Goal: Task Accomplishment & Management: Use online tool/utility

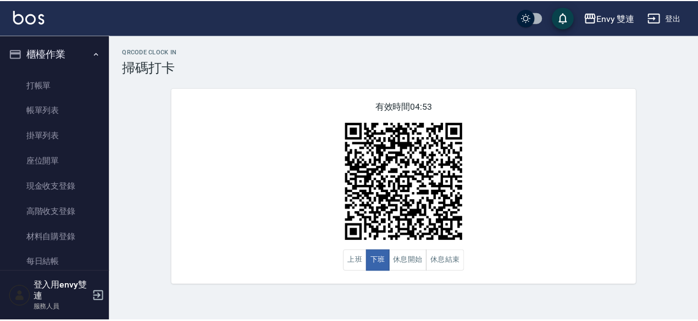
scroll to position [80, 0]
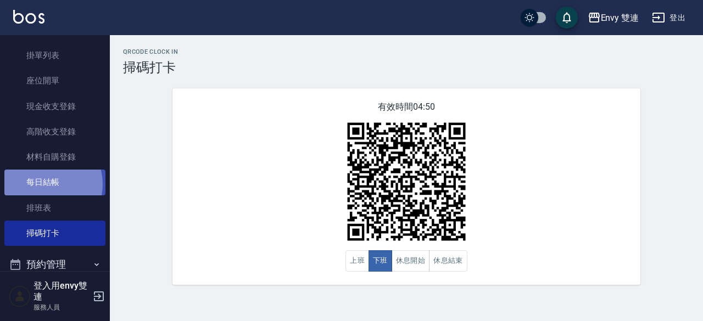
click at [45, 184] on link "每日結帳" at bounding box center [54, 182] width 101 height 25
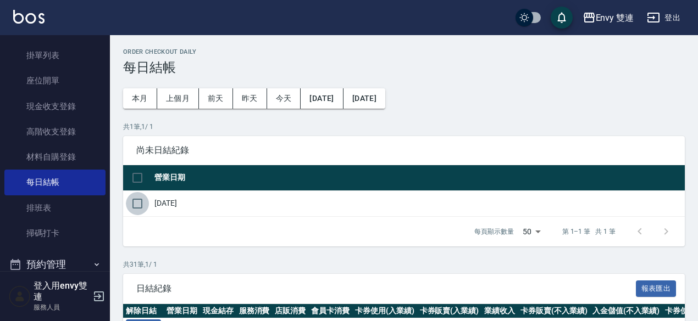
click at [138, 204] on input "checkbox" at bounding box center [137, 203] width 23 height 23
checkbox input "true"
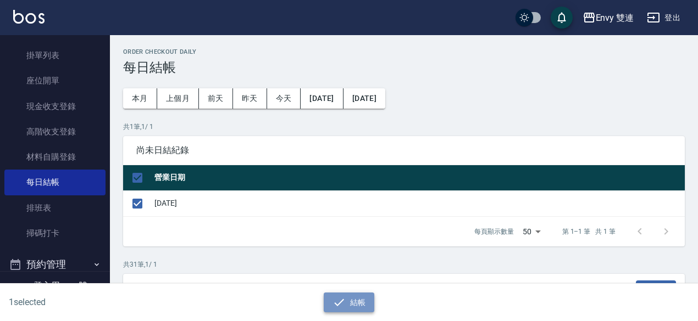
click at [354, 295] on button "結帳" at bounding box center [349, 303] width 51 height 20
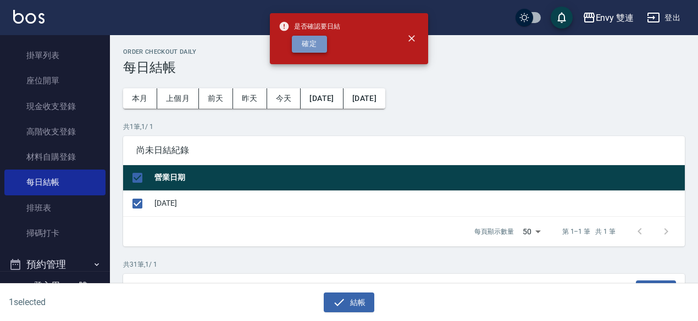
click at [315, 43] on button "確定" at bounding box center [309, 44] width 35 height 17
checkbox input "false"
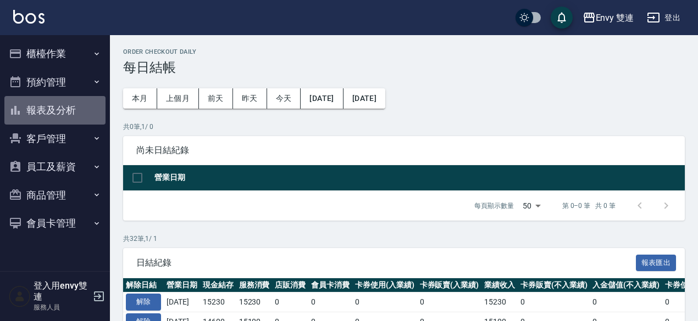
click at [58, 107] on button "報表及分析" at bounding box center [54, 110] width 101 height 29
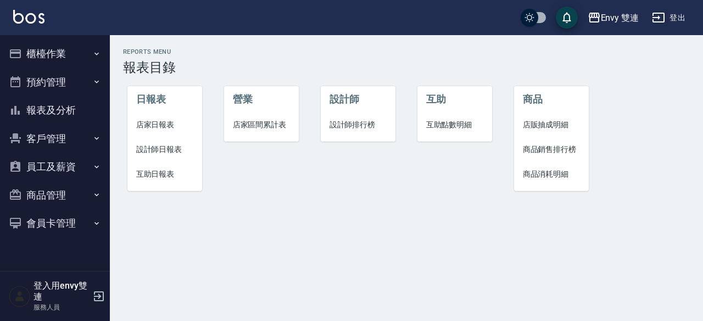
click at [155, 122] on span "店家日報表" at bounding box center [165, 125] width 58 height 12
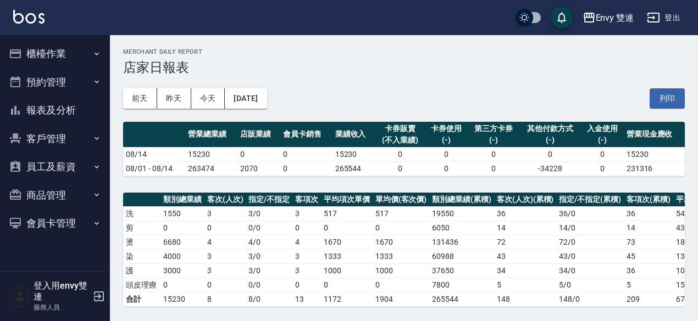
scroll to position [280, 0]
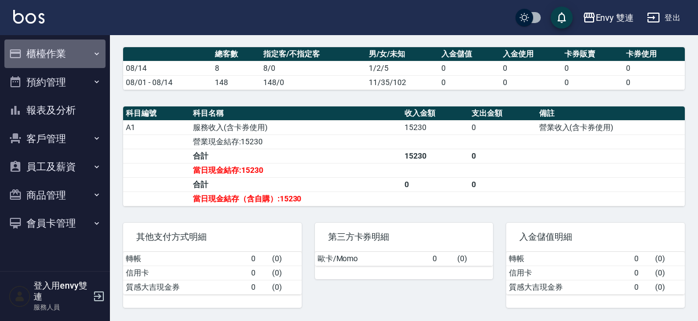
click at [49, 53] on button "櫃檯作業" at bounding box center [54, 54] width 101 height 29
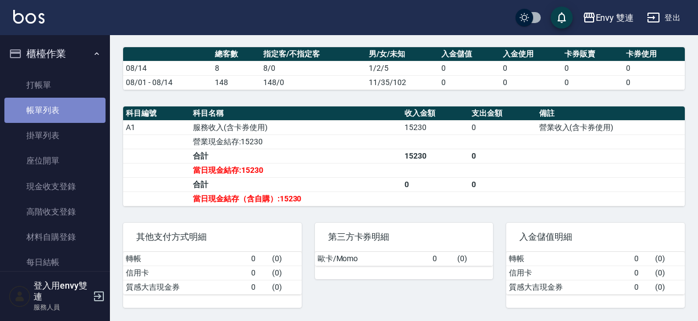
click at [62, 106] on link "帳單列表" at bounding box center [54, 110] width 101 height 25
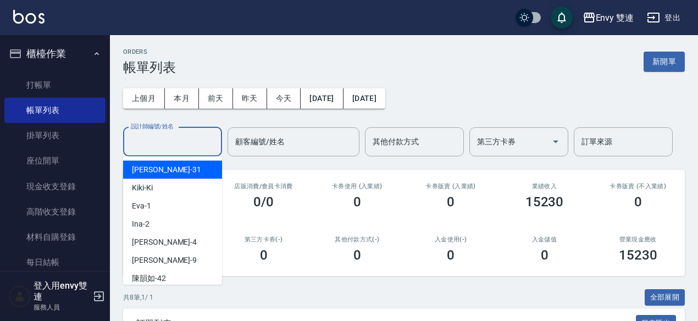
click at [169, 148] on input "設計師編號/姓名" at bounding box center [172, 141] width 89 height 19
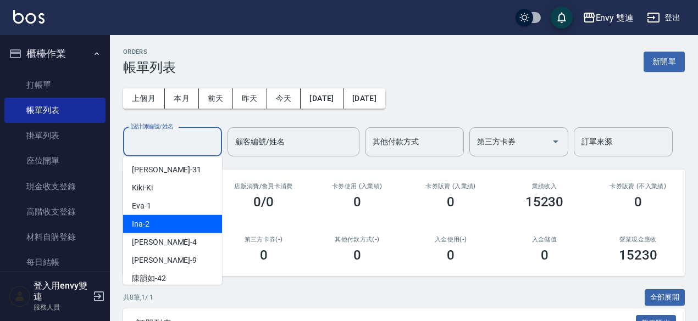
click at [174, 225] on div "Ina -2" at bounding box center [172, 224] width 99 height 18
type input "Ina-2"
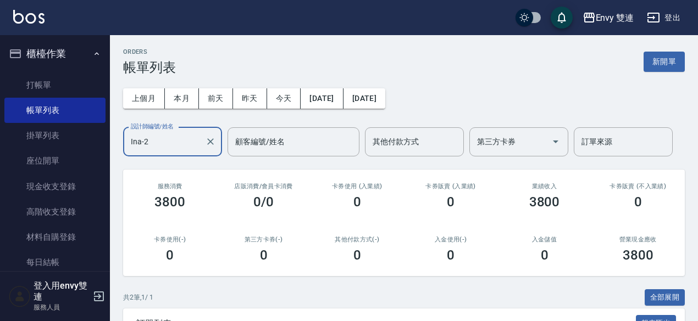
scroll to position [147, 0]
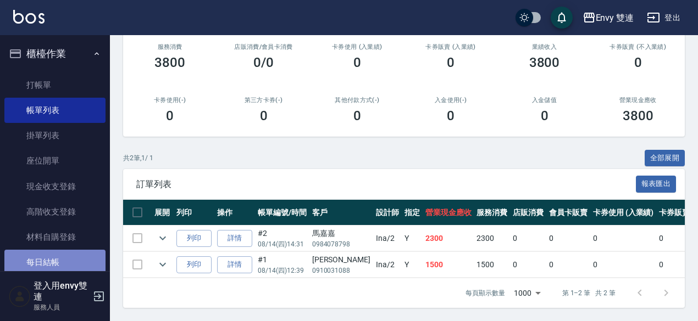
click at [71, 265] on link "每日結帳" at bounding box center [54, 262] width 101 height 25
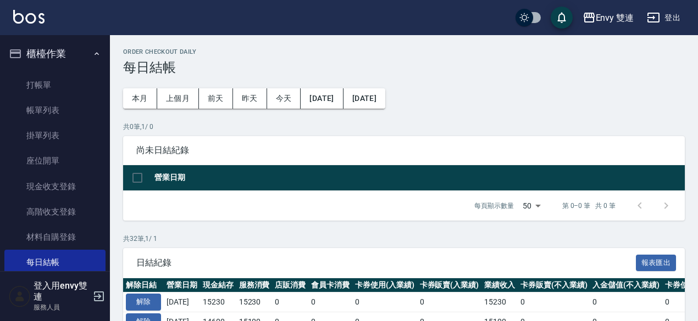
scroll to position [208, 0]
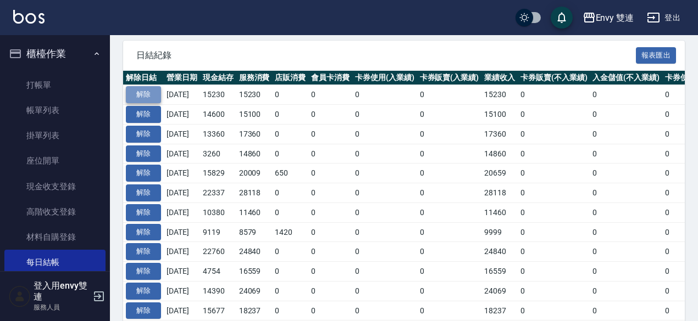
click at [147, 96] on button "解除" at bounding box center [143, 94] width 35 height 17
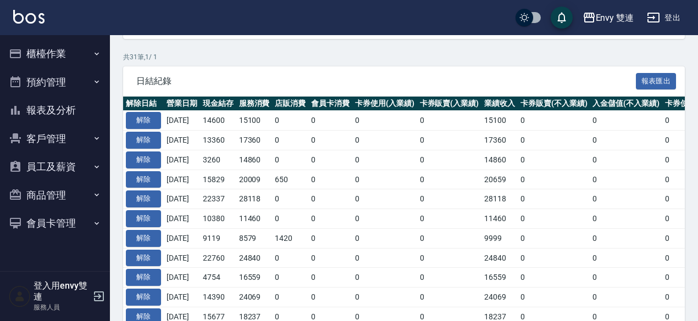
scroll to position [208, 0]
click at [54, 52] on button "櫃檯作業" at bounding box center [54, 54] width 101 height 29
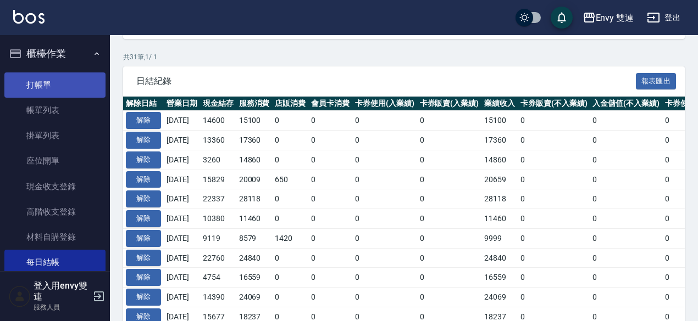
click at [59, 84] on link "打帳單" at bounding box center [54, 85] width 101 height 25
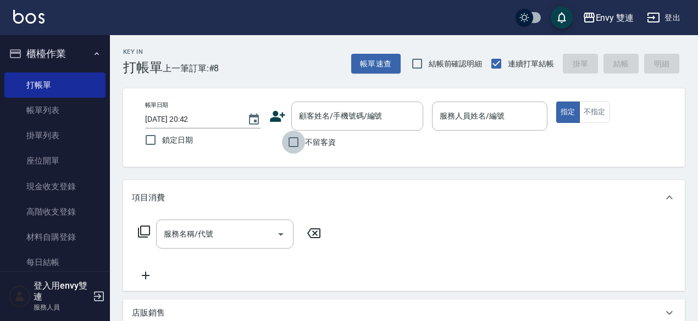
click at [295, 137] on input "不留客資" at bounding box center [293, 142] width 23 height 23
checkbox input "true"
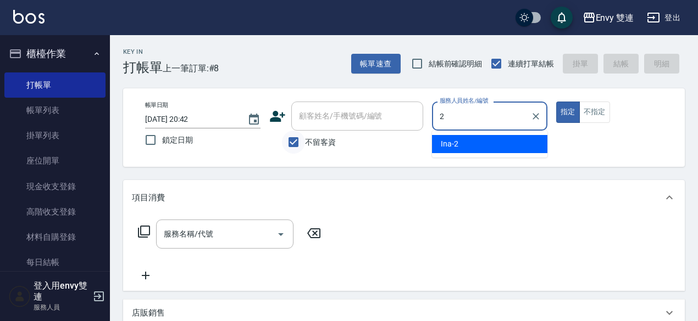
type input "Ina-2"
type button "true"
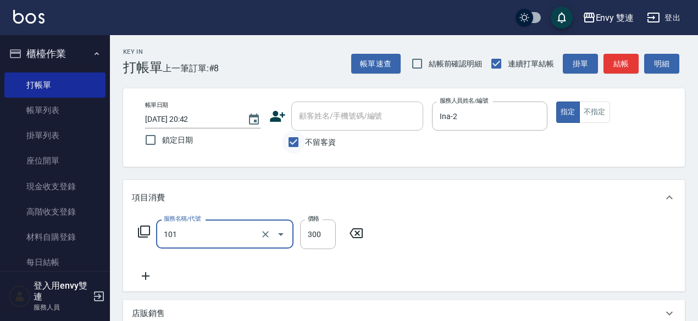
type input "洗髮(101)"
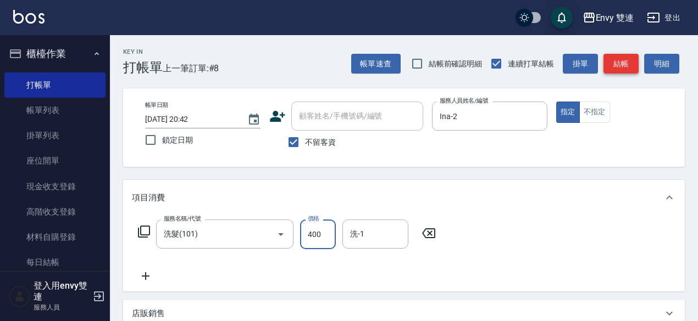
type input "400"
click at [630, 60] on button "結帳" at bounding box center [620, 64] width 35 height 20
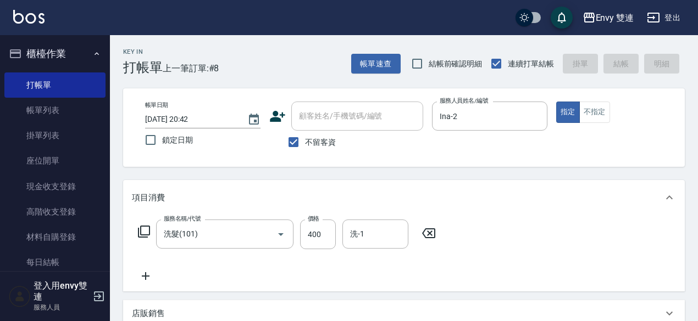
type input "2025/08/14 20:43"
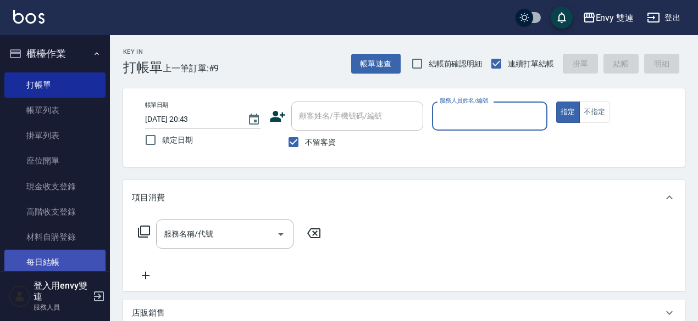
click at [60, 257] on link "每日結帳" at bounding box center [54, 262] width 101 height 25
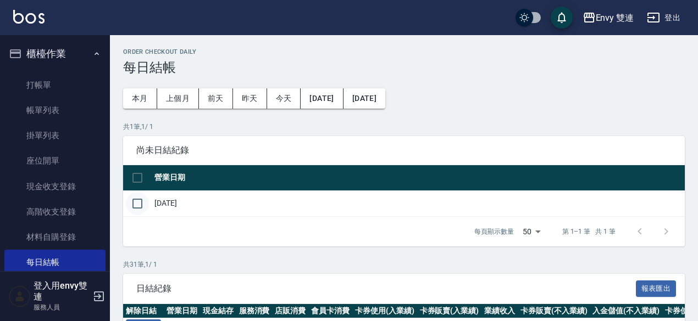
click at [140, 201] on input "checkbox" at bounding box center [137, 203] width 23 height 23
checkbox input "true"
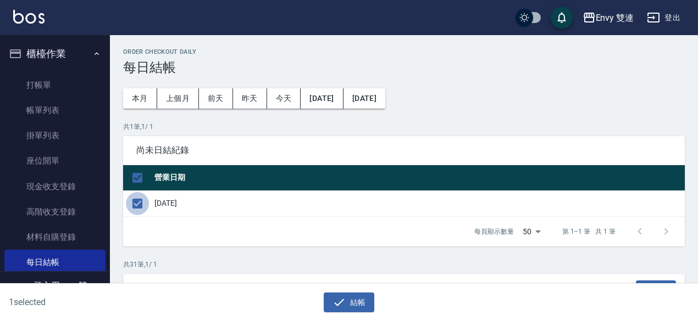
click at [140, 201] on input "checkbox" at bounding box center [137, 203] width 23 height 23
checkbox input "false"
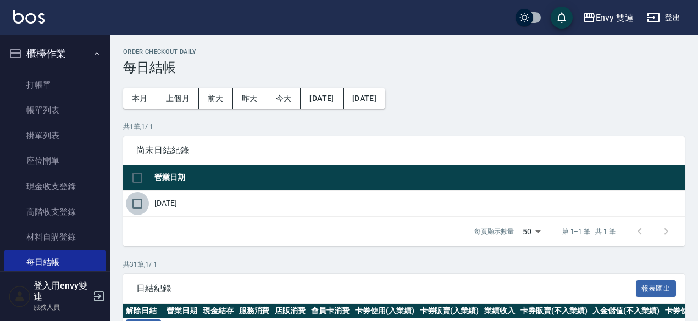
click at [140, 201] on input "checkbox" at bounding box center [137, 203] width 23 height 23
checkbox input "true"
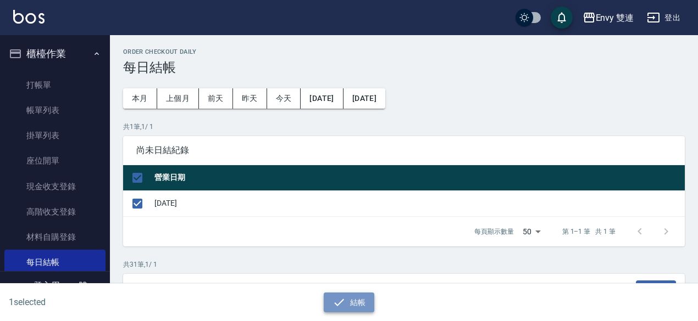
click at [364, 305] on button "結帳" at bounding box center [349, 303] width 51 height 20
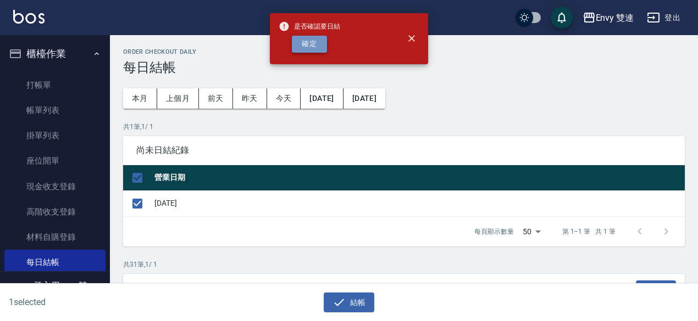
click at [309, 51] on button "確定" at bounding box center [309, 44] width 35 height 17
checkbox input "false"
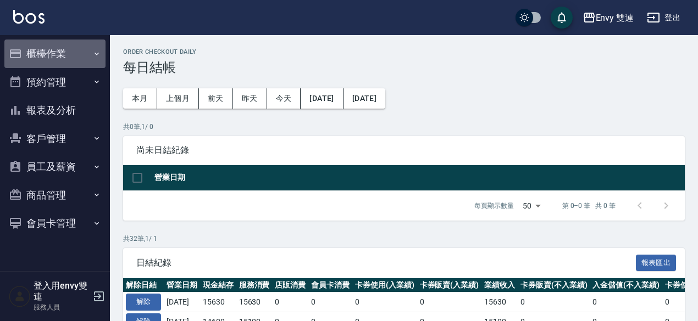
click at [45, 53] on button "櫃檯作業" at bounding box center [54, 54] width 101 height 29
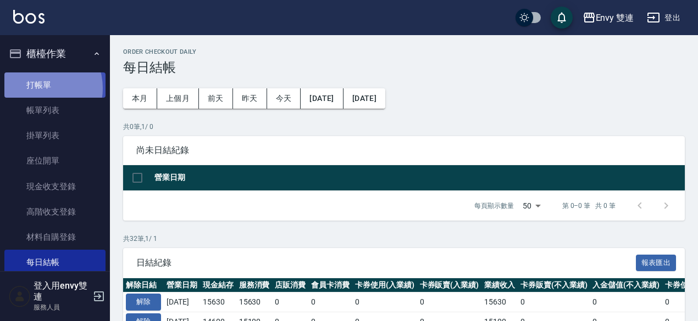
click at [41, 88] on link "打帳單" at bounding box center [54, 85] width 101 height 25
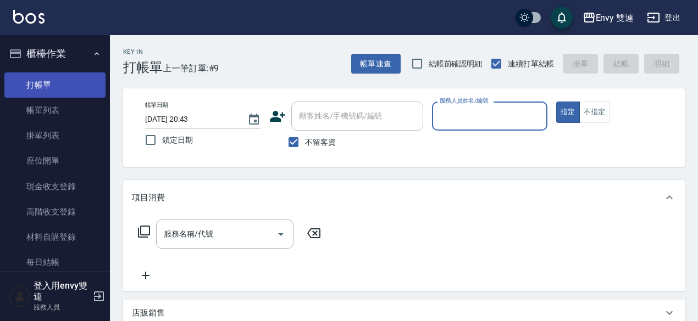
click at [46, 87] on link "打帳單" at bounding box center [54, 85] width 101 height 25
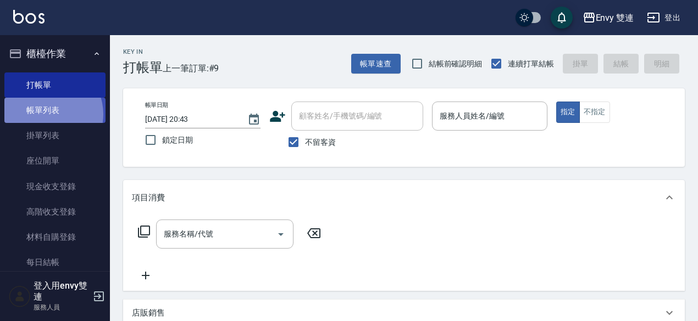
click at [47, 114] on link "帳單列表" at bounding box center [54, 110] width 101 height 25
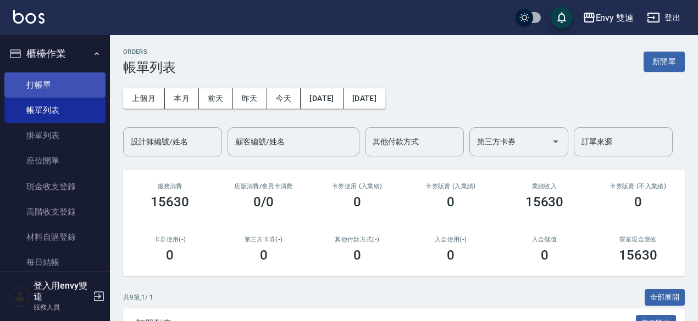
click at [46, 88] on link "打帳單" at bounding box center [54, 85] width 101 height 25
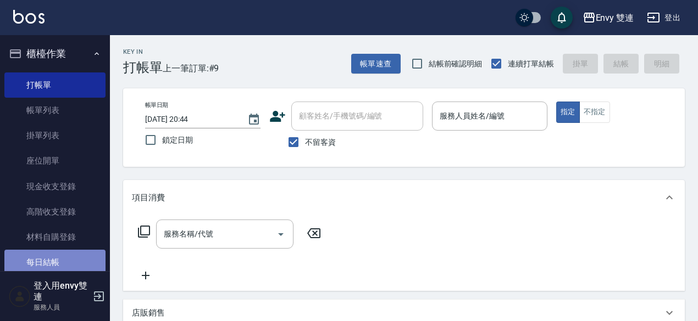
click at [68, 260] on link "每日結帳" at bounding box center [54, 262] width 101 height 25
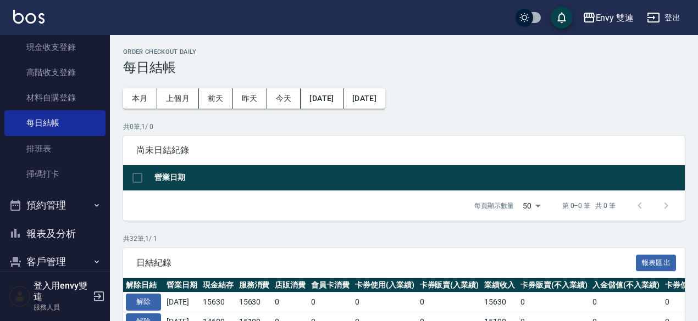
scroll to position [149, 0]
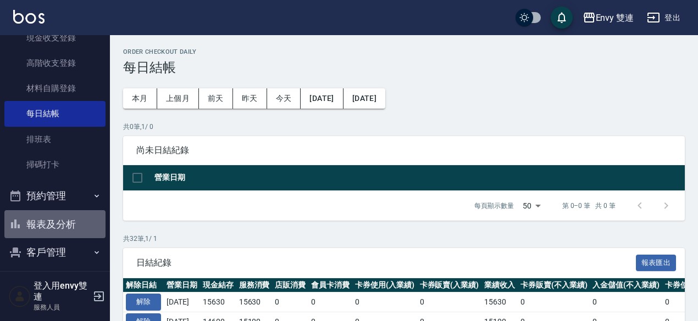
click at [59, 228] on button "報表及分析" at bounding box center [54, 224] width 101 height 29
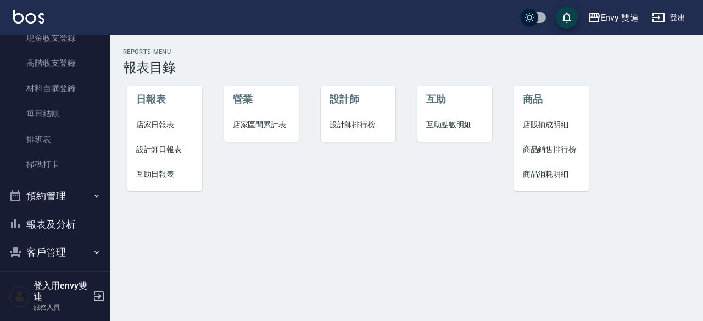
click at [159, 126] on span "店家日報表" at bounding box center [165, 125] width 58 height 12
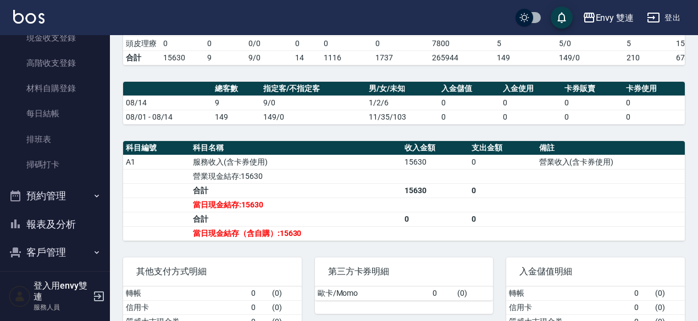
scroll to position [245, 0]
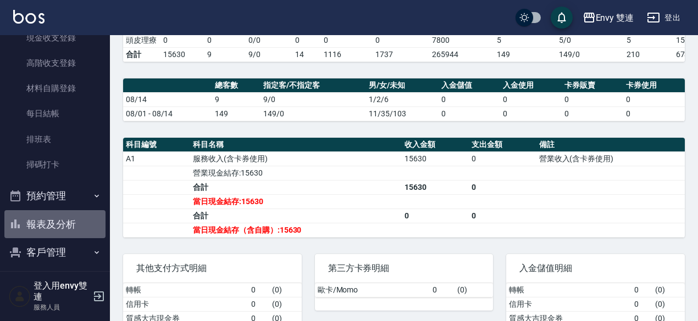
click at [56, 224] on button "報表及分析" at bounding box center [54, 224] width 101 height 29
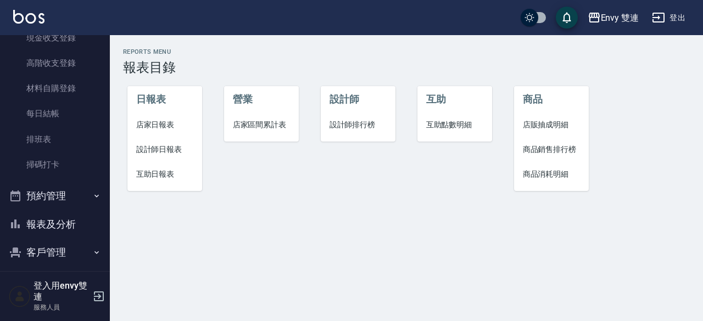
click at [158, 147] on span "設計師日報表" at bounding box center [165, 150] width 58 height 12
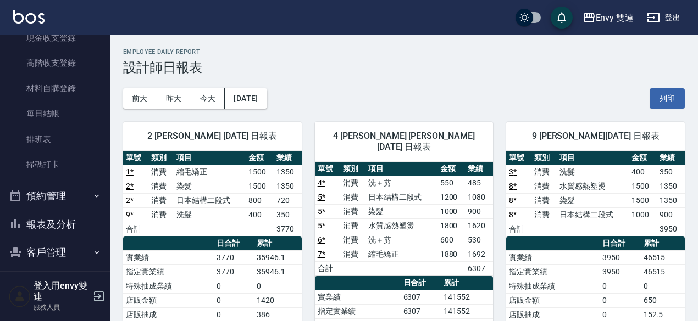
scroll to position [45, 0]
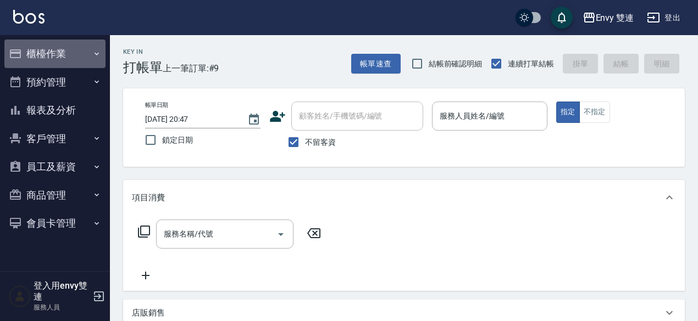
click at [59, 60] on button "櫃檯作業" at bounding box center [54, 54] width 101 height 29
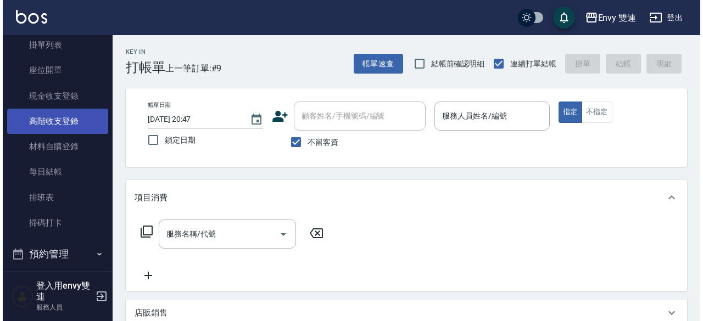
scroll to position [92, 0]
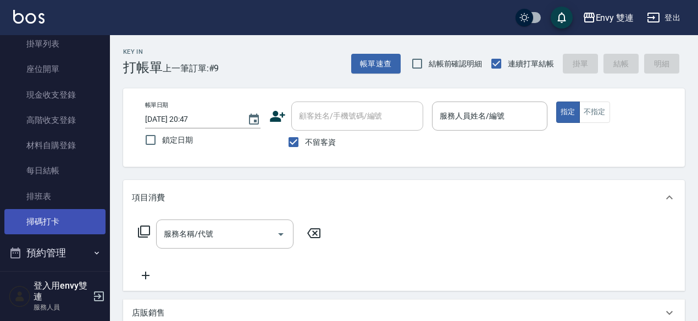
click at [49, 225] on link "掃碼打卡" at bounding box center [54, 221] width 101 height 25
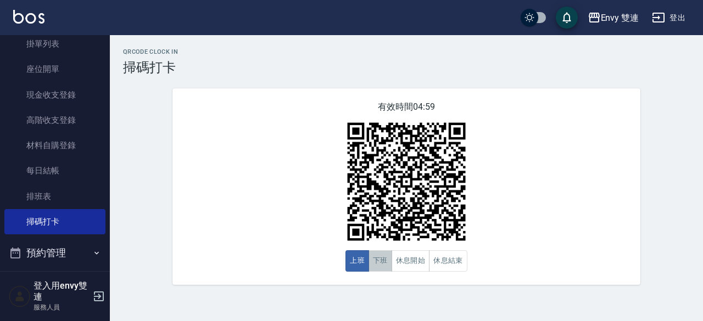
click at [388, 259] on button "下班" at bounding box center [381, 261] width 24 height 21
